Goal: Answer question/provide support

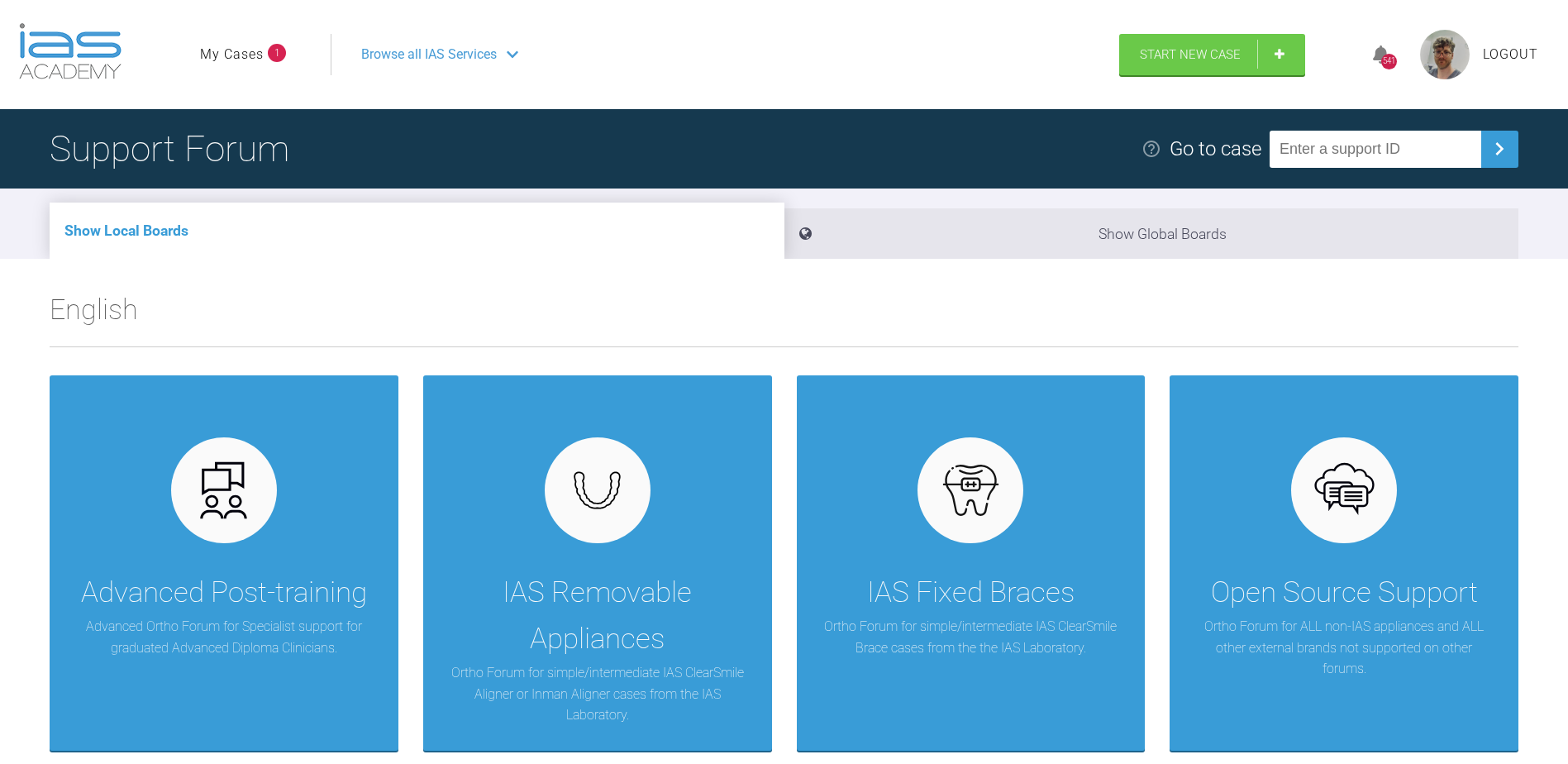
click at [236, 55] on link "My Cases" at bounding box center [232, 55] width 64 height 22
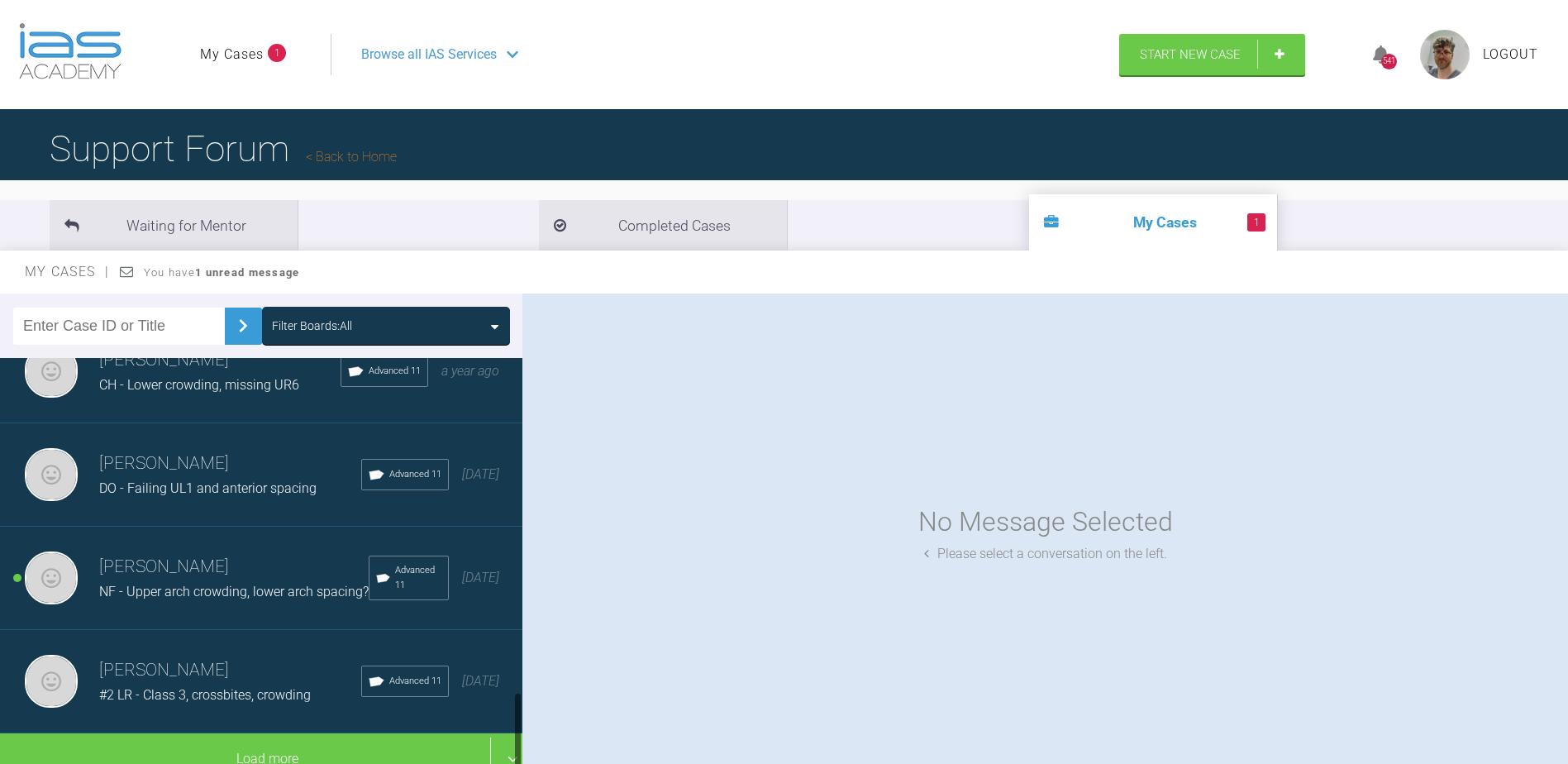
scroll to position [1767, 0]
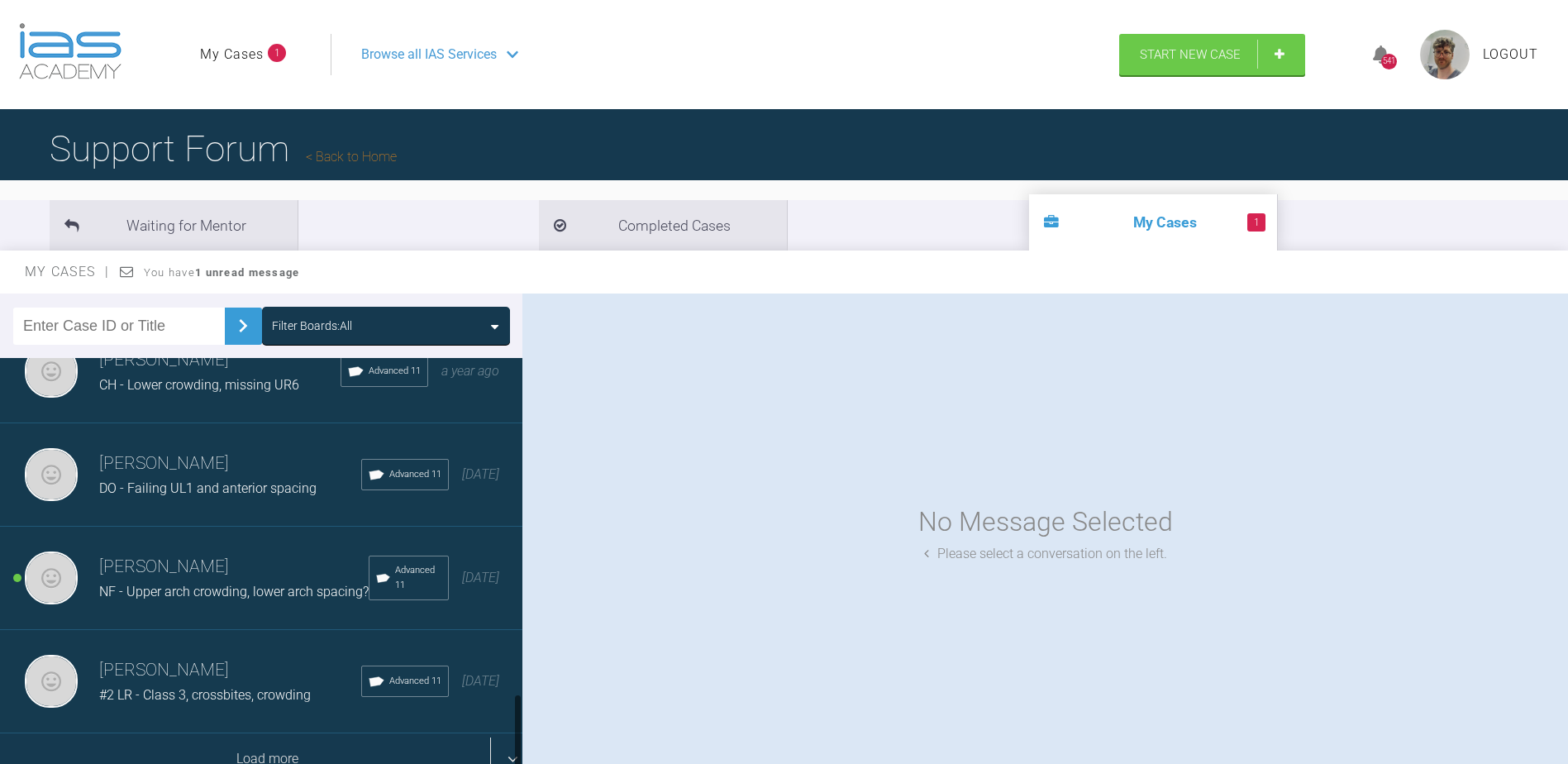
click at [318, 733] on div "Load more" at bounding box center [267, 759] width 535 height 51
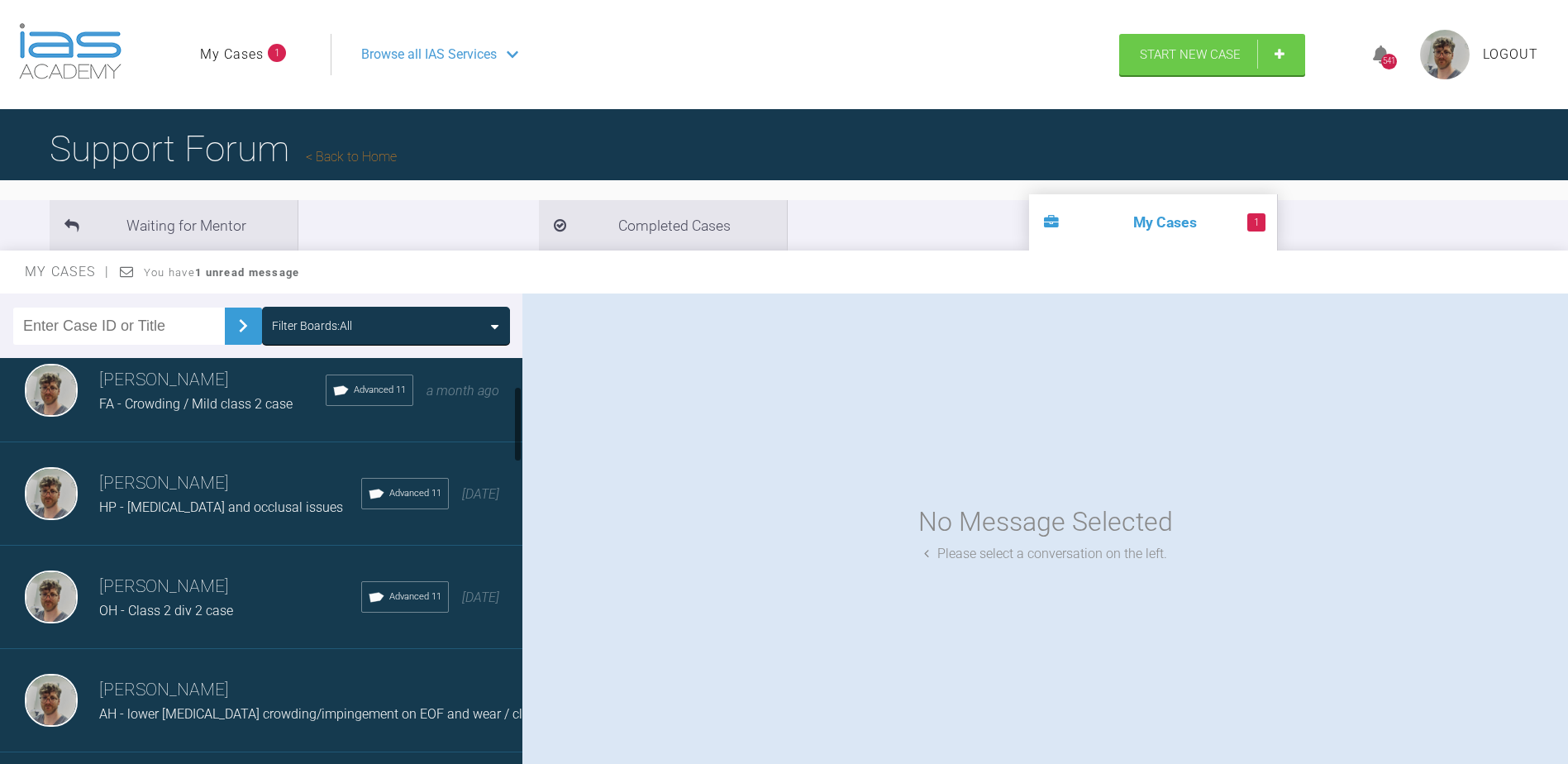
scroll to position [114, 0]
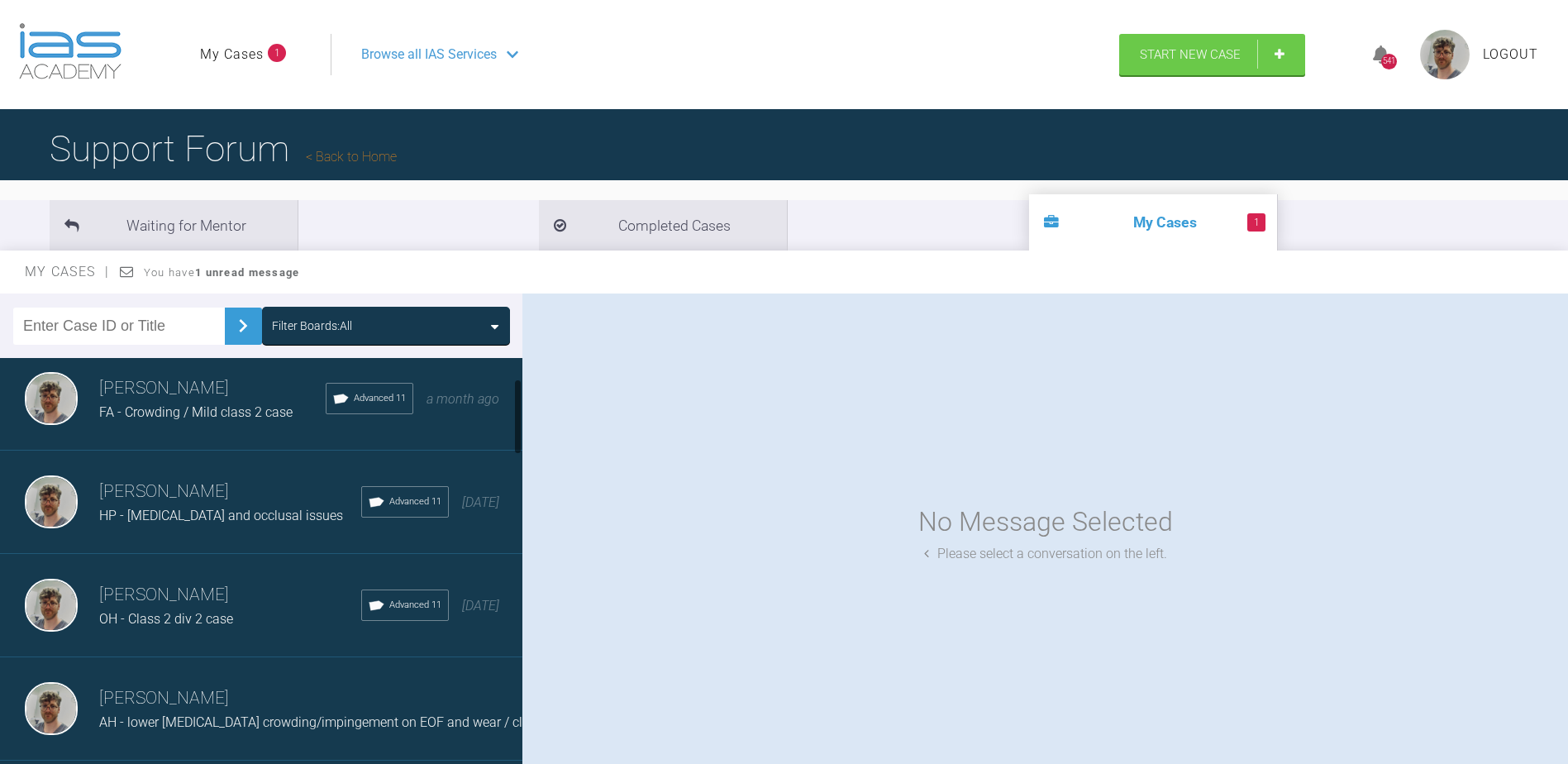
click at [225, 513] on span "HP - Crossbite and occlusal issues" at bounding box center [221, 515] width 244 height 15
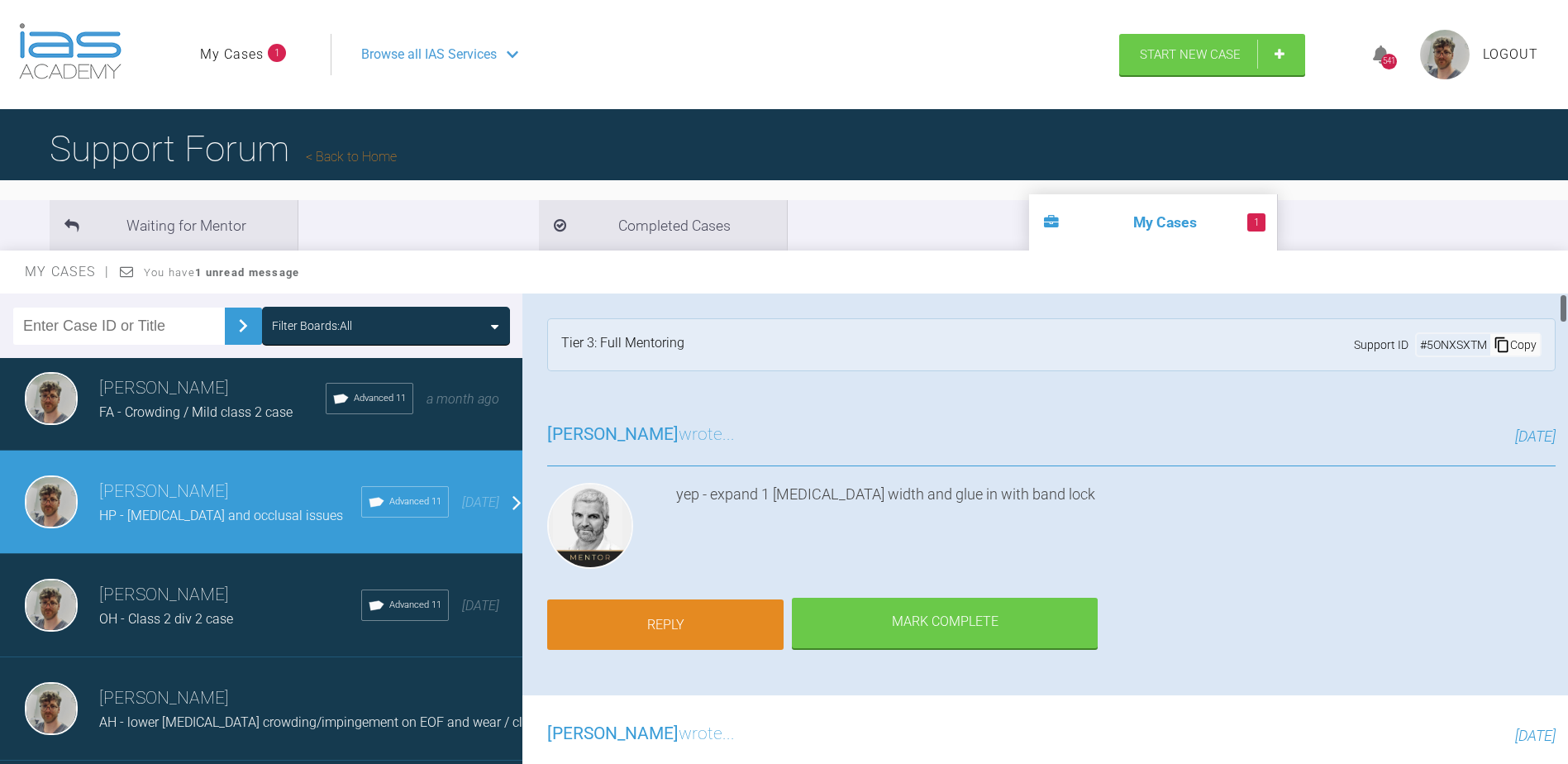
click at [728, 599] on link "Reply" at bounding box center [666, 624] width 236 height 51
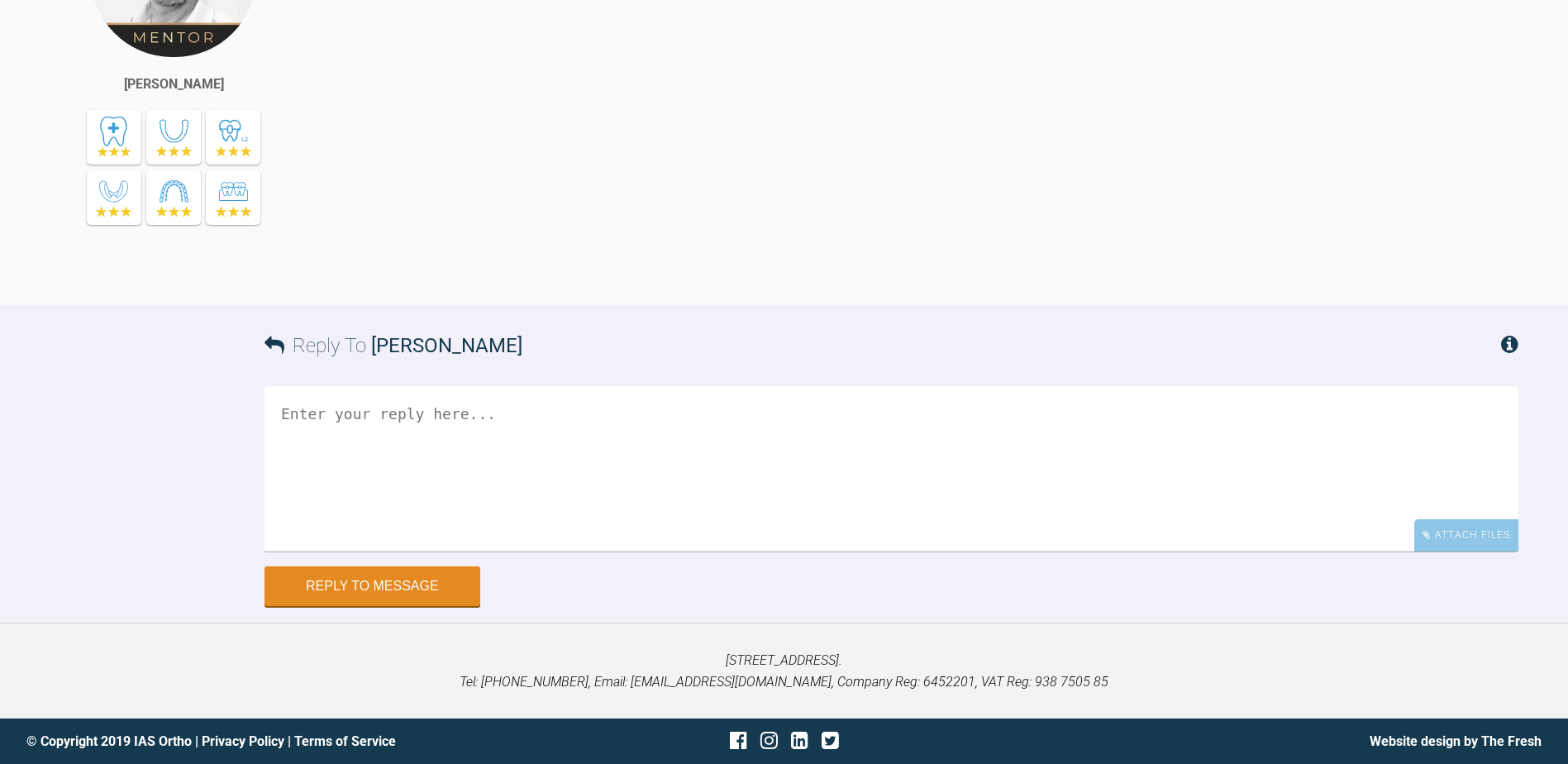
scroll to position [19040, 0]
click at [1434, 547] on div "Attach Files" at bounding box center [1466, 536] width 104 height 32
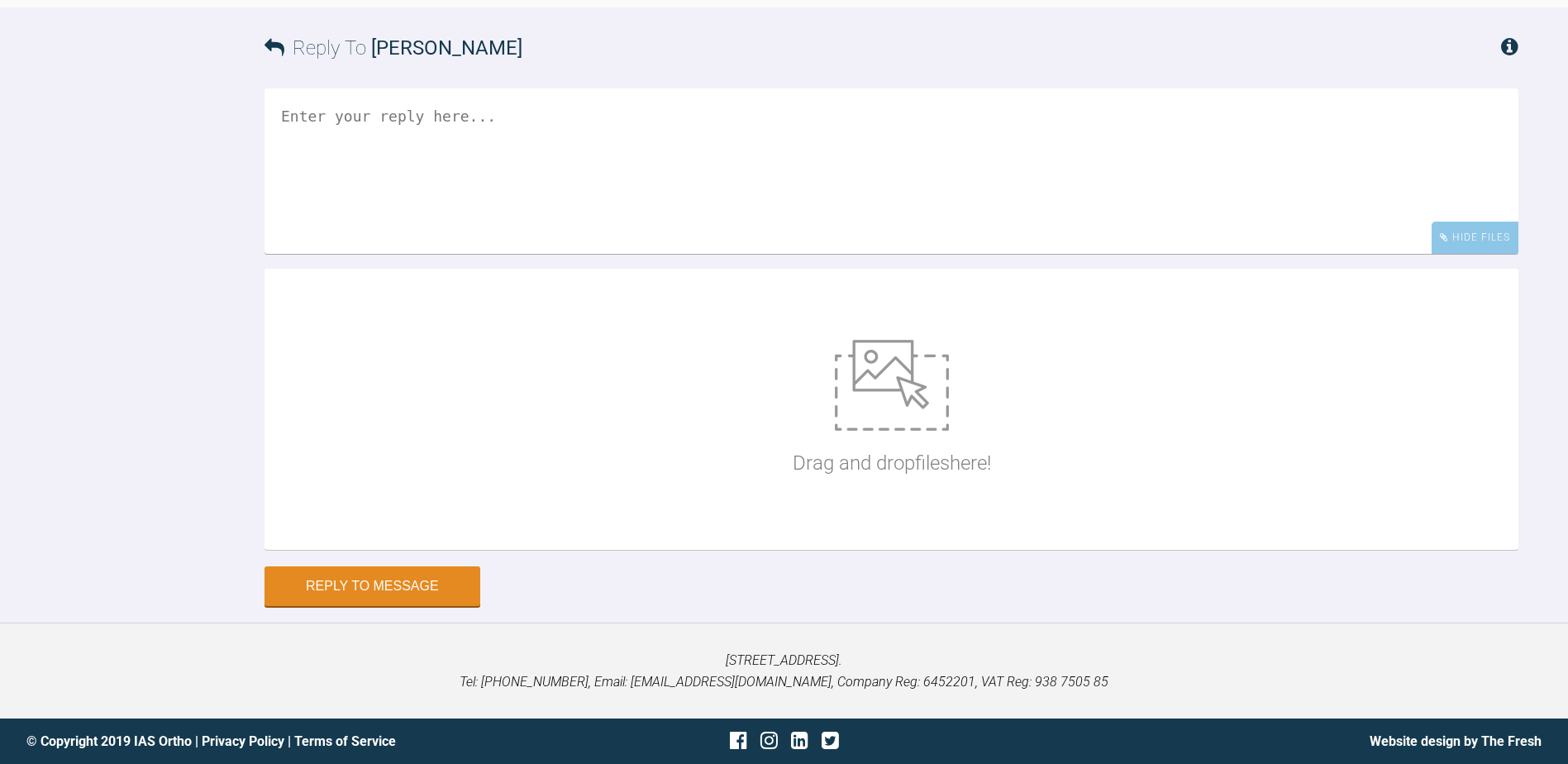
scroll to position [19288, 0]
click at [901, 479] on p "Drag and drop files here!" at bounding box center [892, 463] width 198 height 32
type input "C:\fakepath\DSC_0397.JPG"
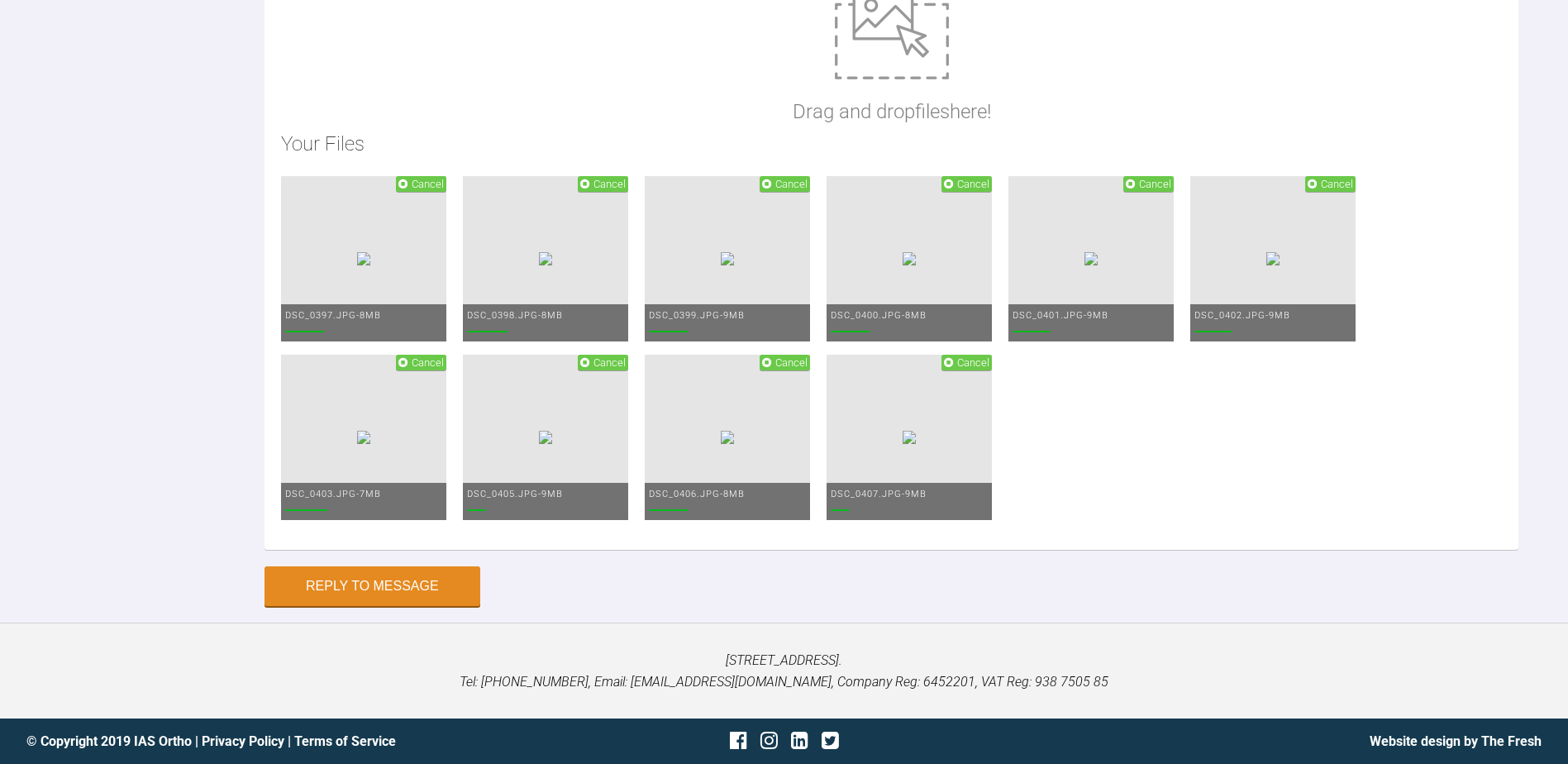
scroll to position [19122, 0]
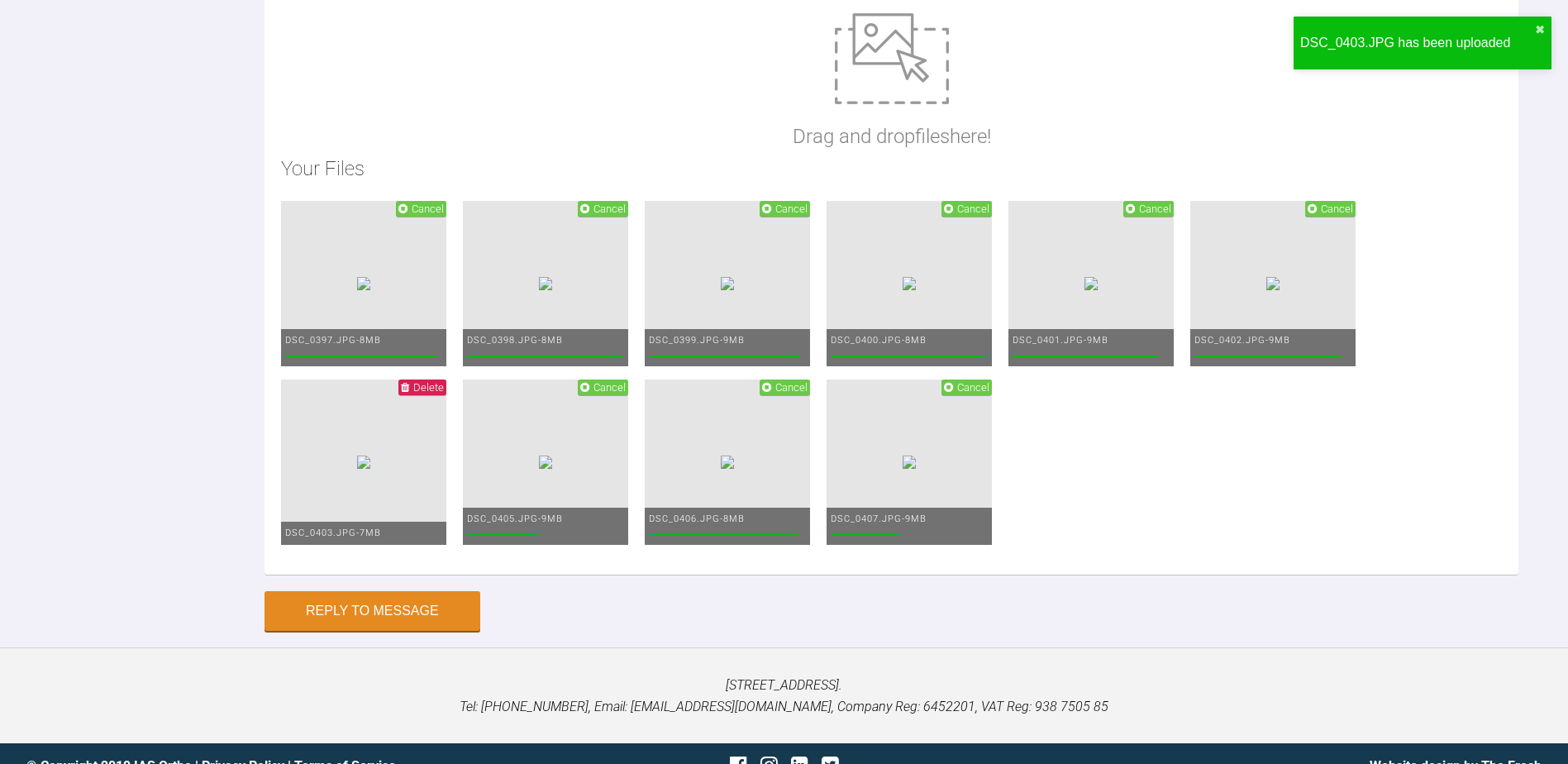
scroll to position [18957, 0]
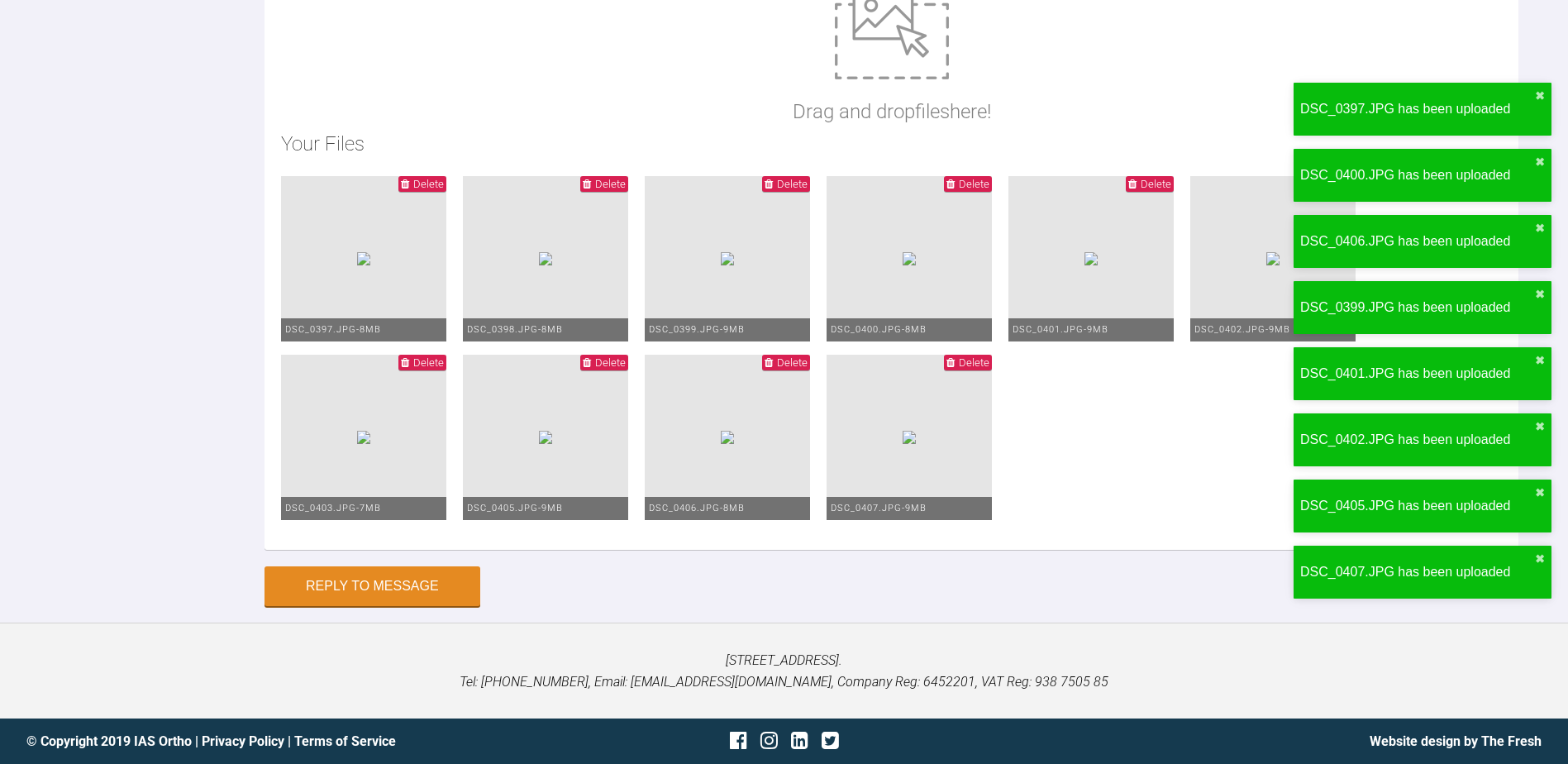
scroll to position [19122, 0]
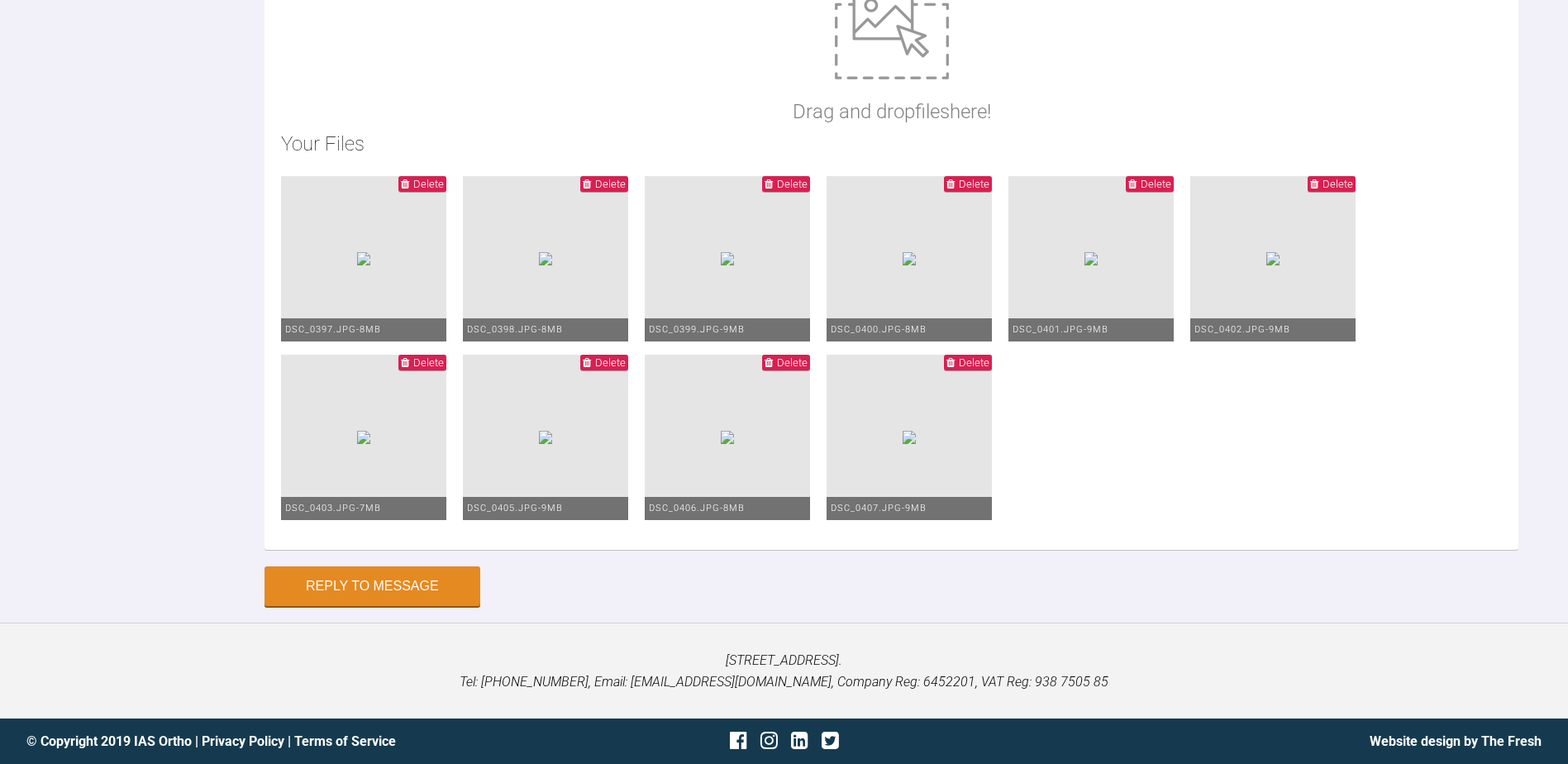
scroll to position [19618, 0]
type textarea "I expanded and cemented the quad helix with band lock"
click at [447, 371] on span "Delete" at bounding box center [422, 362] width 48 height 15
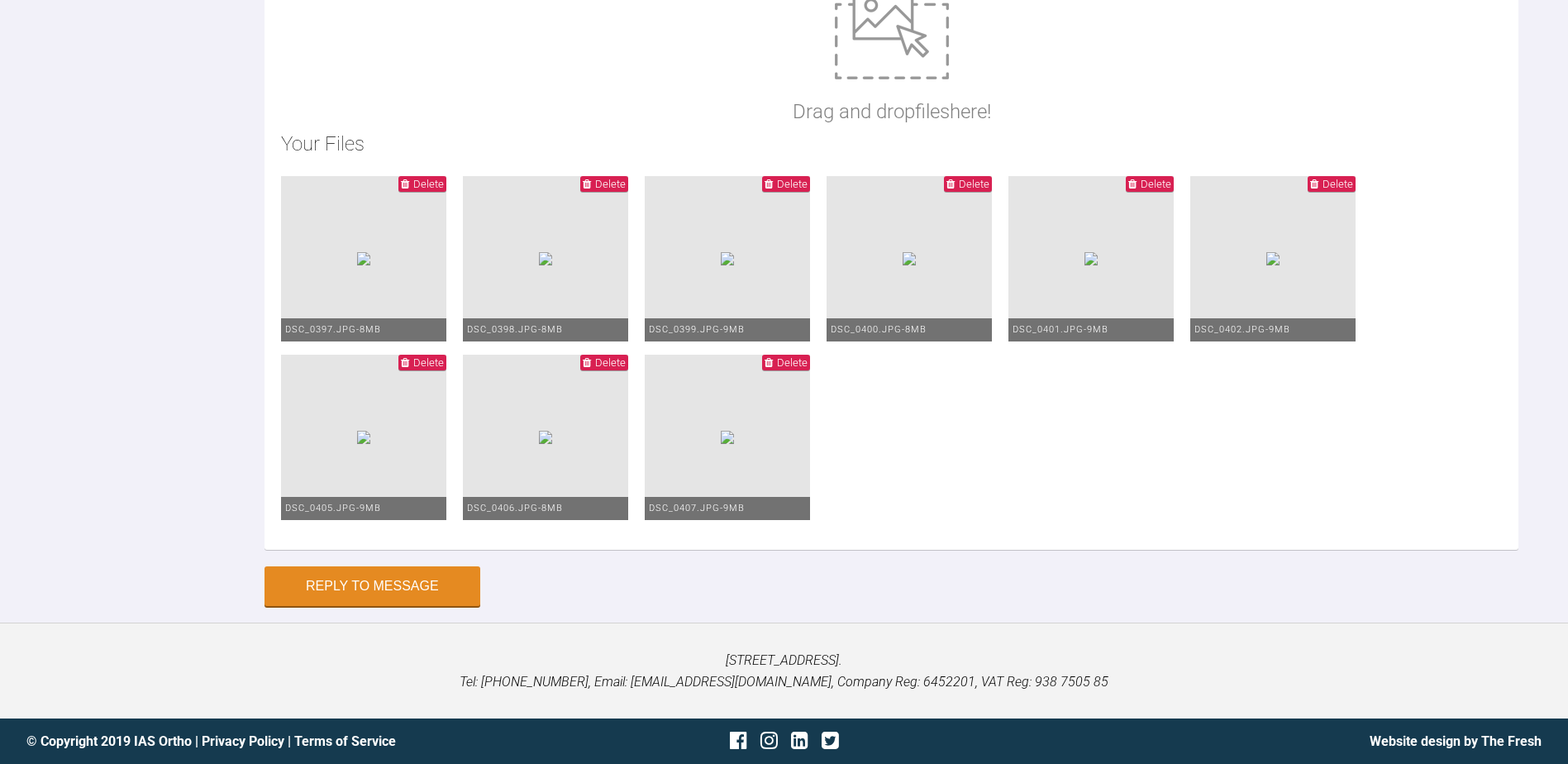
scroll to position [19730, 0]
click at [409, 606] on button "Reply to Message" at bounding box center [372, 586] width 216 height 40
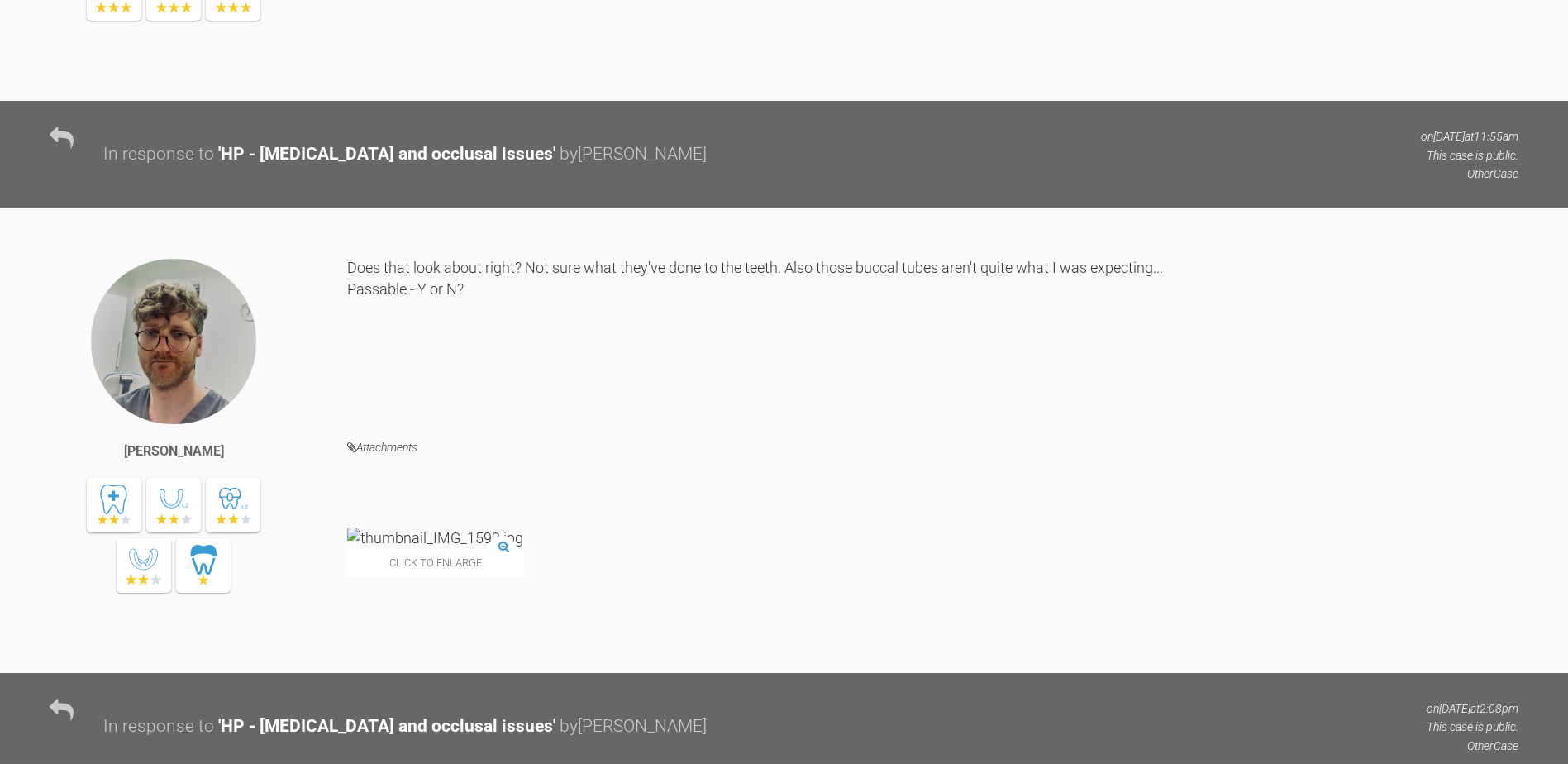
scroll to position [19909, 0]
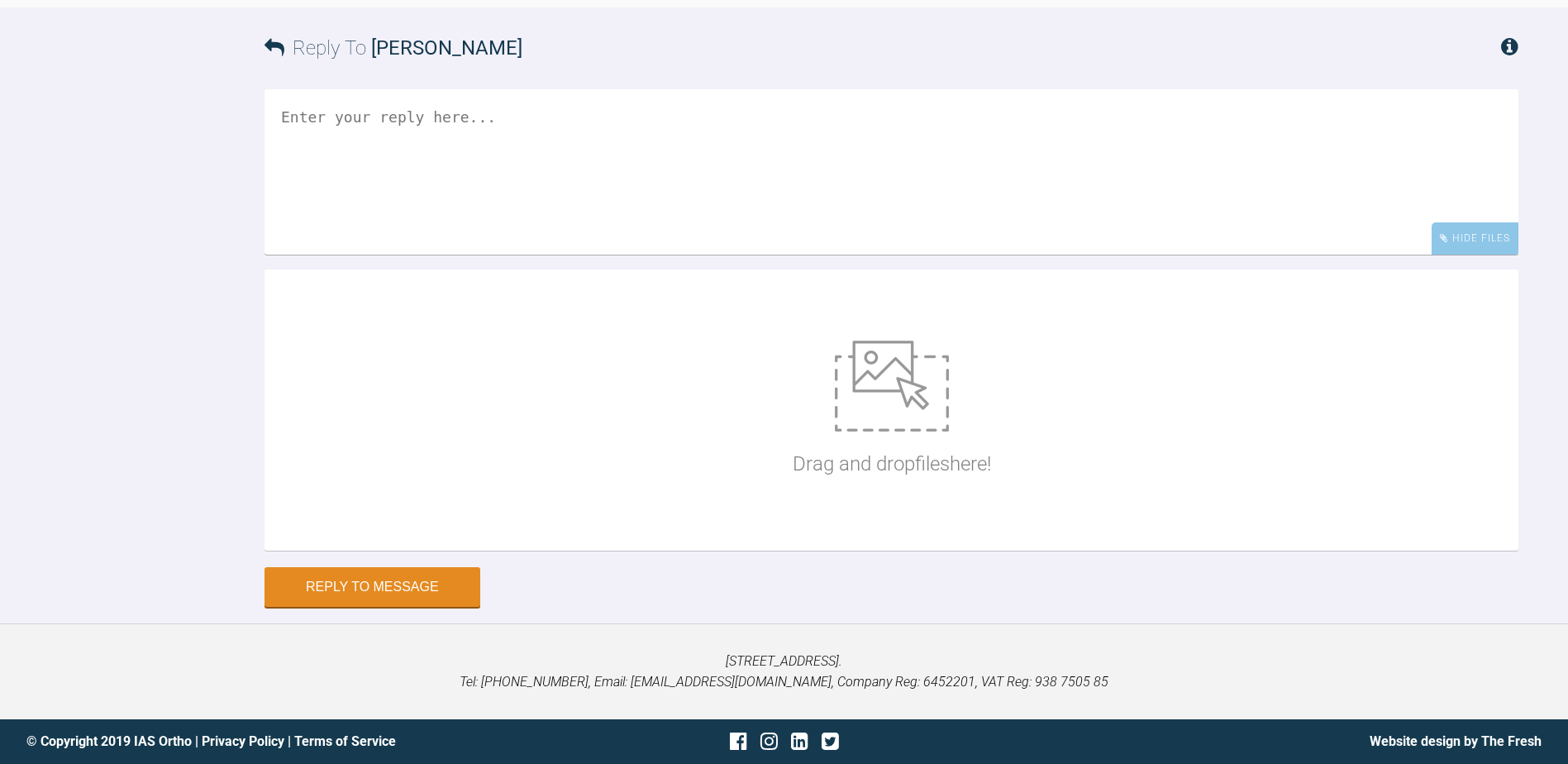
click at [781, 366] on div "Drag and drop files here!" at bounding box center [891, 410] width 1254 height 281
click at [676, 254] on textarea at bounding box center [891, 171] width 1254 height 165
type textarea "Ok to bond up the uppers whilst I get the lower lingual arch made?"
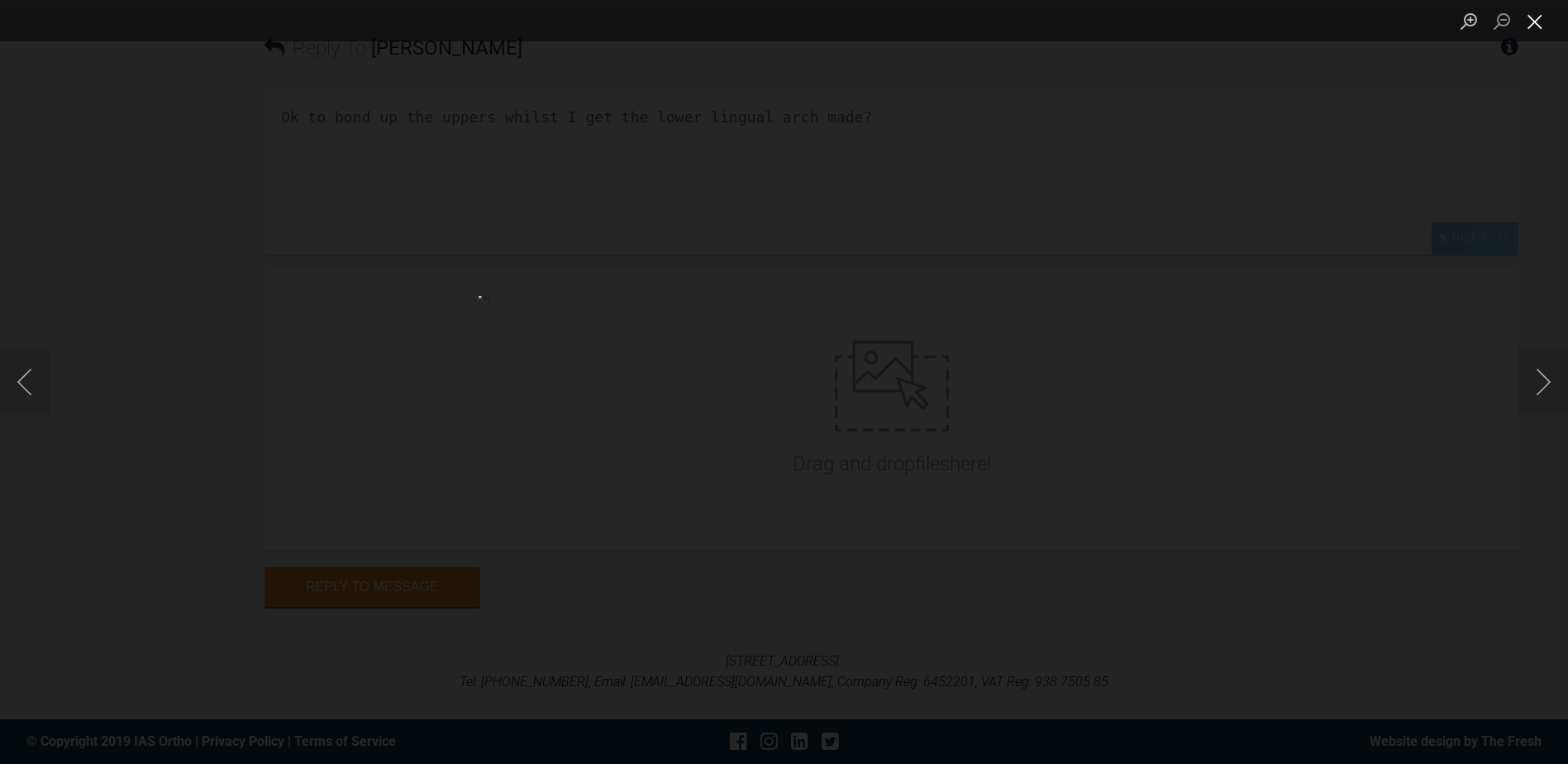
click at [1537, 14] on button "Close lightbox" at bounding box center [1535, 21] width 33 height 29
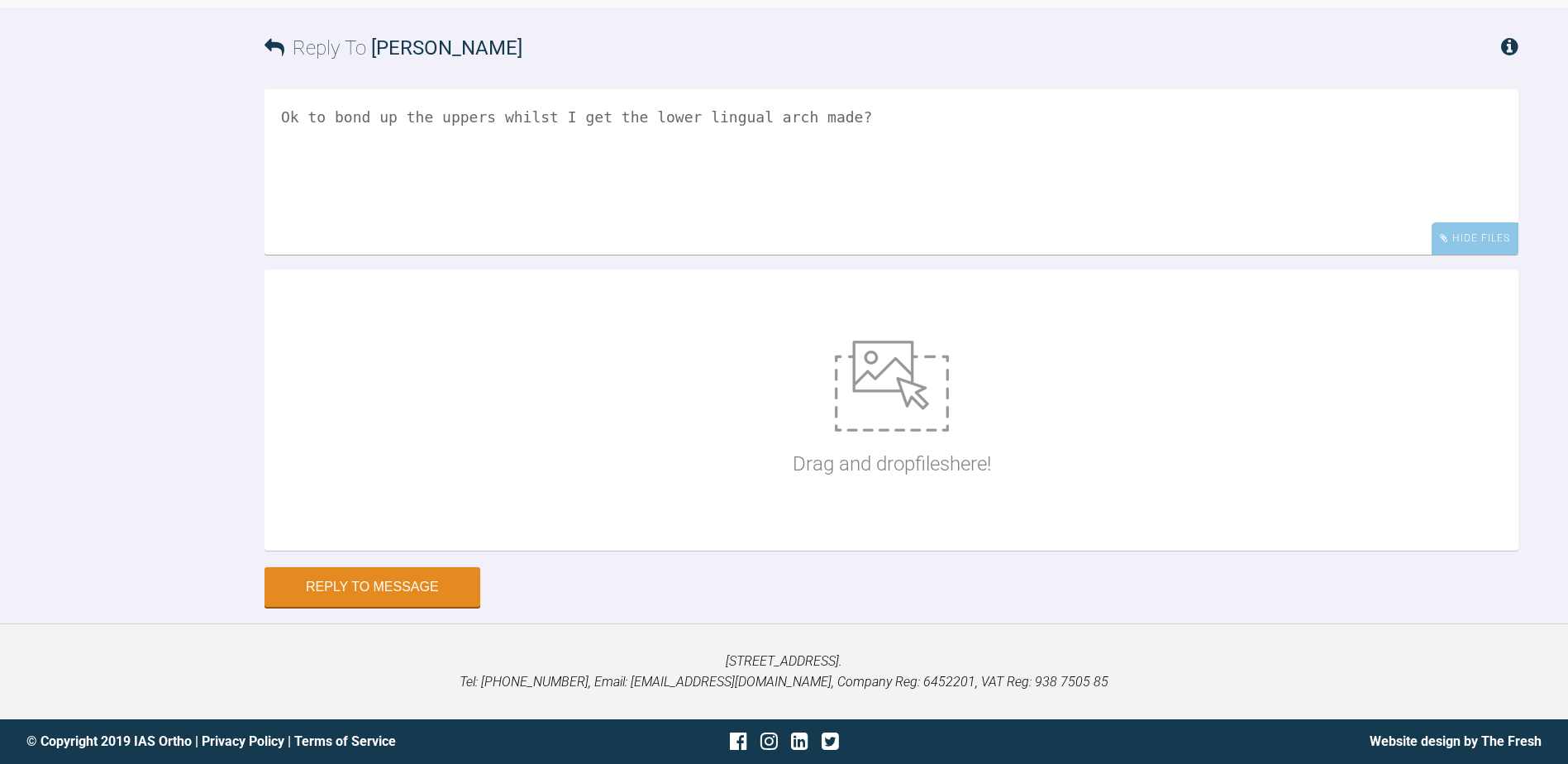
scroll to position [19909, 0]
click at [429, 586] on button "Reply to Message" at bounding box center [372, 588] width 216 height 40
